Goal: Information Seeking & Learning: Learn about a topic

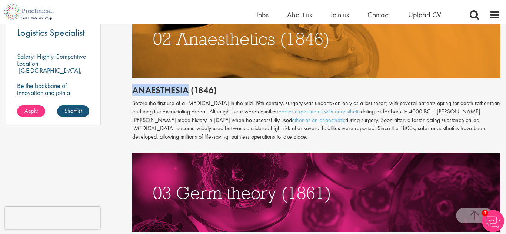
drag, startPoint x: 127, startPoint y: 80, endPoint x: 187, endPoint y: 86, distance: 59.5
click at [187, 86] on h2 "Anaesthesia (1846)" at bounding box center [316, 91] width 368 height 10
drag, startPoint x: 187, startPoint y: 86, endPoint x: 133, endPoint y: 84, distance: 54.1
click at [133, 86] on h2 "Anaesthesia (1846)" at bounding box center [316, 91] width 368 height 10
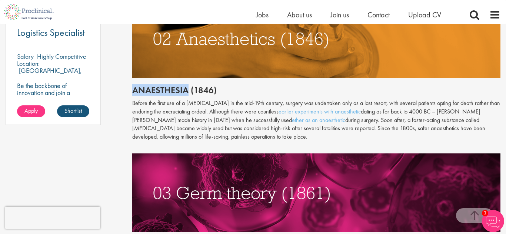
copy h2 "Anaesthesia"
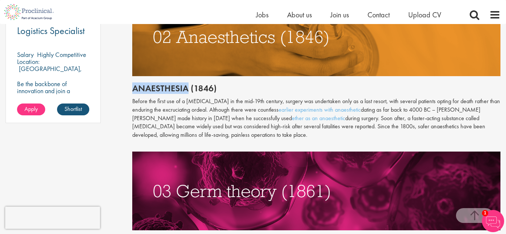
scroll to position [583, 0]
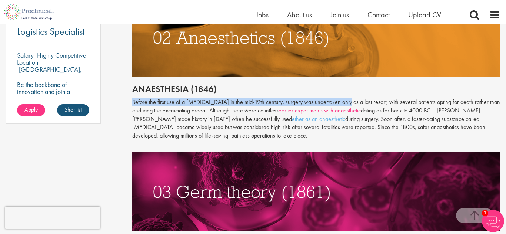
drag, startPoint x: 130, startPoint y: 93, endPoint x: 342, endPoint y: 98, distance: 212.3
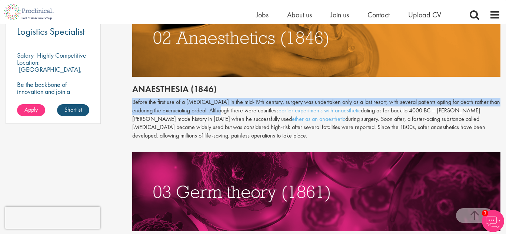
drag, startPoint x: 221, startPoint y: 101, endPoint x: 127, endPoint y: 97, distance: 93.8
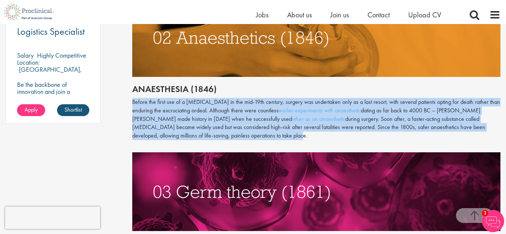
drag, startPoint x: 278, startPoint y: 127, endPoint x: 133, endPoint y: 93, distance: 148.7
click at [133, 98] on p "Before the first use of a [MEDICAL_DATA] in the mid-19th century, surgery was u…" at bounding box center [316, 119] width 368 height 42
copy p "Before the first use of a [MEDICAL_DATA] in the mid-19th century, surgery was u…"
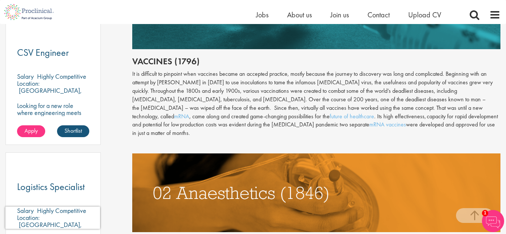
scroll to position [425, 0]
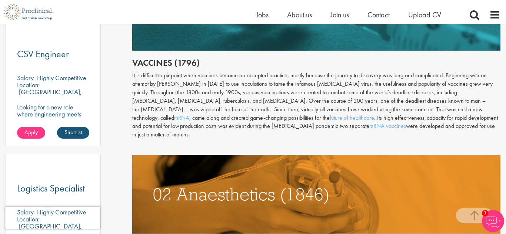
drag, startPoint x: 383, startPoint y: 127, endPoint x: 131, endPoint y: 76, distance: 257.2
copy div "Lo ip dolorsita co adipisci elit seddoeiu tempor in utlabore etdolore, magnaa e…"
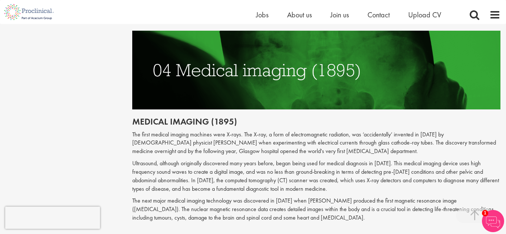
scroll to position [875, 0]
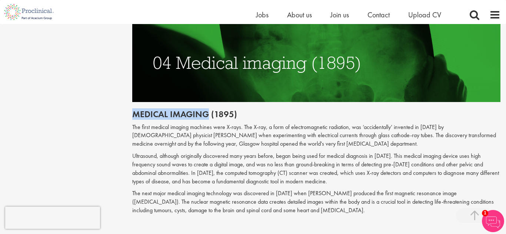
drag, startPoint x: 135, startPoint y: 100, endPoint x: 207, endPoint y: 97, distance: 72.3
click at [207, 110] on h2 "Medical imaging (1895)" at bounding box center [316, 115] width 368 height 10
copy h2 "Medical imaging"
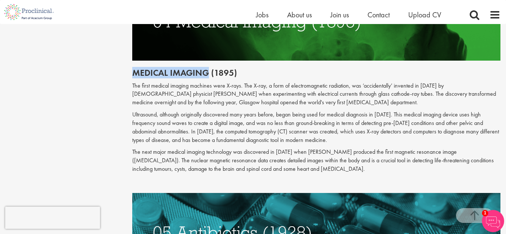
scroll to position [915, 0]
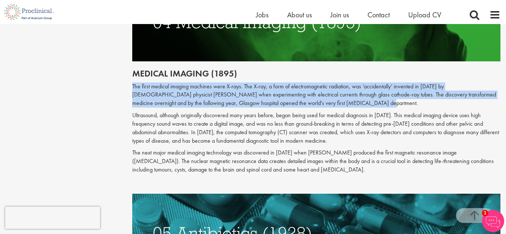
drag, startPoint x: 126, startPoint y: 69, endPoint x: 357, endPoint y: 86, distance: 230.9
click at [357, 86] on div "The top 10 medical advances in history Author: [PERSON_NAME] Posting date: [DAT…" at bounding box center [317, 195] width 380 height 2055
copy p "The first medical imaging machines were X-rays. The X-ray, a form of electromag…"
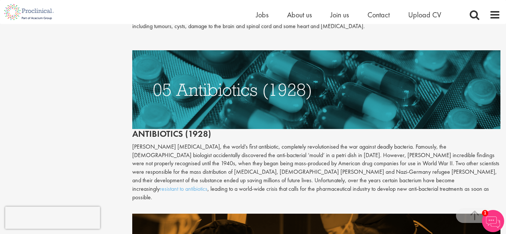
scroll to position [1084, 0]
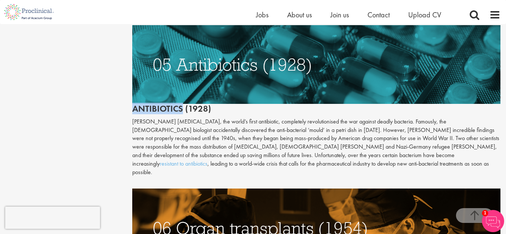
drag, startPoint x: 181, startPoint y: 95, endPoint x: 130, endPoint y: 95, distance: 50.7
click at [130, 95] on div "The top 10 medical advances in history Author: [PERSON_NAME] Posting date: [DAT…" at bounding box center [317, 26] width 380 height 2055
copy h2 "Antibiotics"
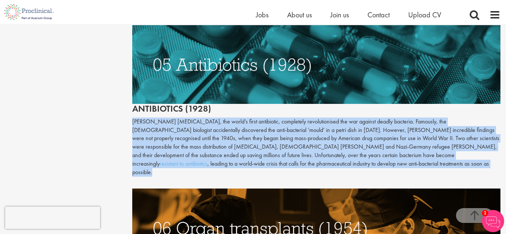
drag, startPoint x: 294, startPoint y: 151, endPoint x: 121, endPoint y: 107, distance: 178.3
click at [121, 107] on div "Content types Quizzes Blogs Guidebooks Videos Infographics Case studies Press r…" at bounding box center [253, 26] width 506 height 2063
copy p "[PERSON_NAME] [MEDICAL_DATA], the world’s first antibiotic, completely revoluti…"
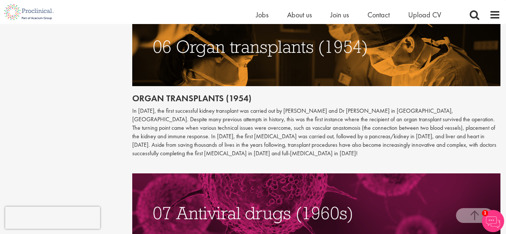
scroll to position [1267, 0]
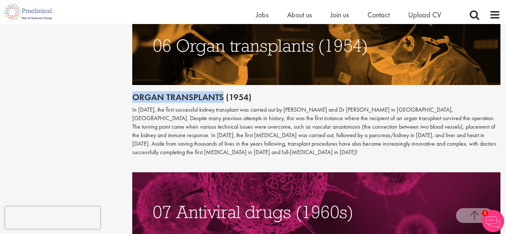
drag, startPoint x: 223, startPoint y: 72, endPoint x: 119, endPoint y: 68, distance: 104.1
copy h2 "Organ transplants"
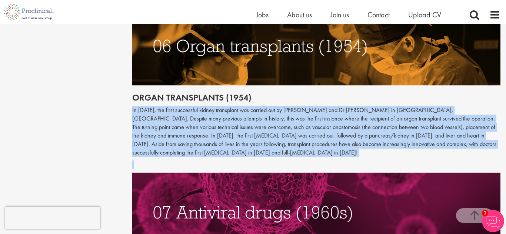
drag, startPoint x: 217, startPoint y: 132, endPoint x: 114, endPoint y: 87, distance: 112.1
copy p "In [DATE], the first successful kidney transplant was carried out by [PERSON_NA…"
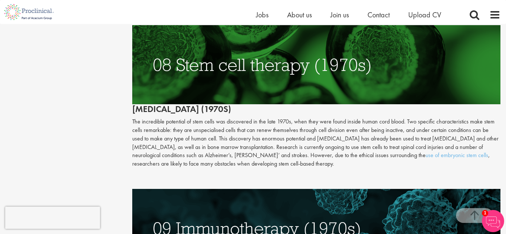
scroll to position [1574, 0]
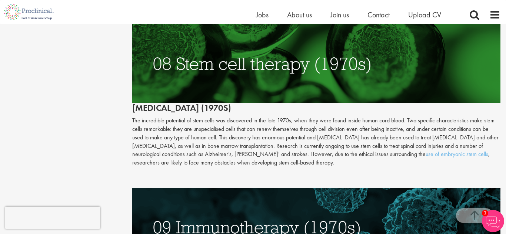
drag, startPoint x: 127, startPoint y: 82, endPoint x: 269, endPoint y: 83, distance: 141.8
click at [220, 119] on p "The incredible potential of stem cells was discovered in the late 1970s, when t…" at bounding box center [316, 142] width 368 height 51
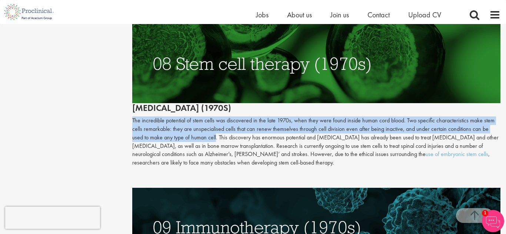
drag, startPoint x: 126, startPoint y: 95, endPoint x: 204, endPoint y: 111, distance: 79.7
drag, startPoint x: 206, startPoint y: 113, endPoint x: 129, endPoint y: 96, distance: 78.7
copy p "The incredible potential of stem cells was discovered in the late 1970s, when t…"
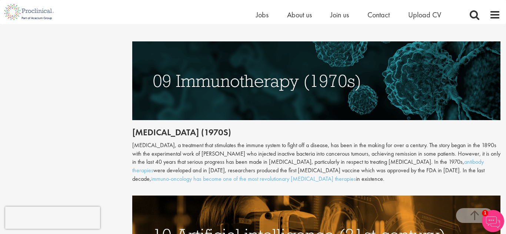
scroll to position [1719, 0]
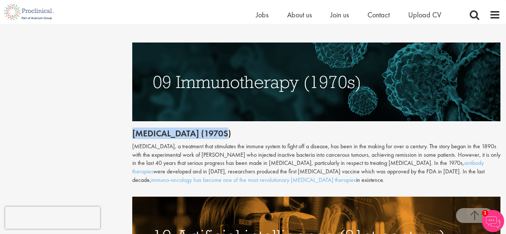
drag, startPoint x: 131, startPoint y: 109, endPoint x: 294, endPoint y: 112, distance: 162.6
copy h2 "[MEDICAL_DATA] (1970s)"
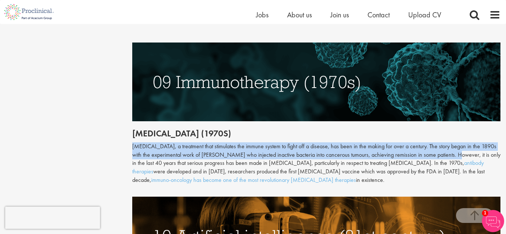
drag, startPoint x: 125, startPoint y: 121, endPoint x: 439, endPoint y: 126, distance: 314.4
copy div "Immunotherapy, a treatment that stimulates the immune system to fight off a dis…"
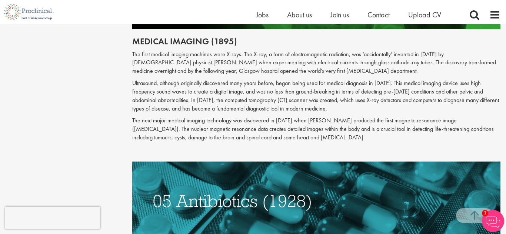
scroll to position [0, 0]
